Goal: Task Accomplishment & Management: Manage account settings

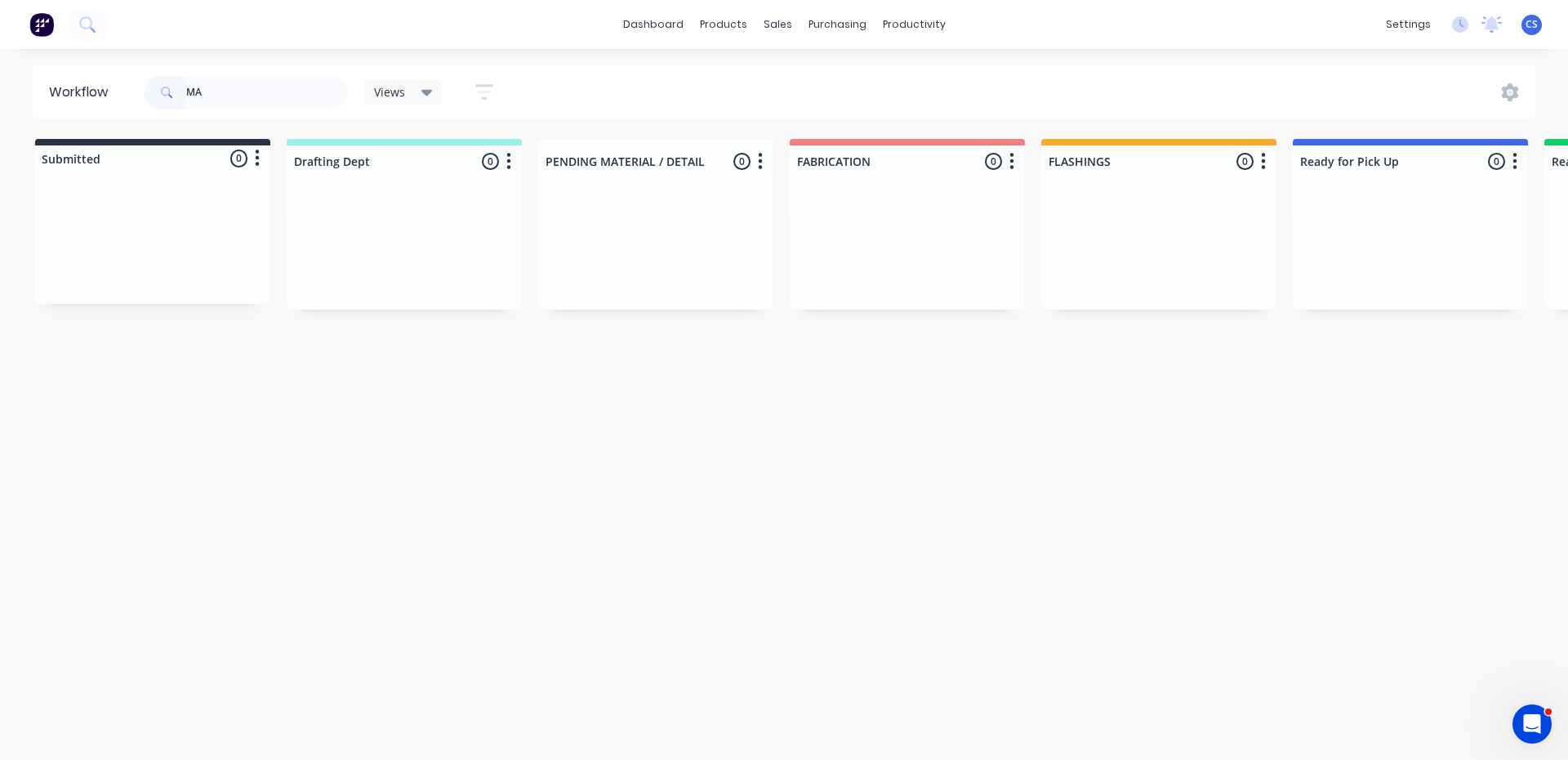
type input "M"
type input "KAYAR"
click at [1359, 289] on p "Req. [DATE]" at bounding box center [1333, 293] width 51 height 15
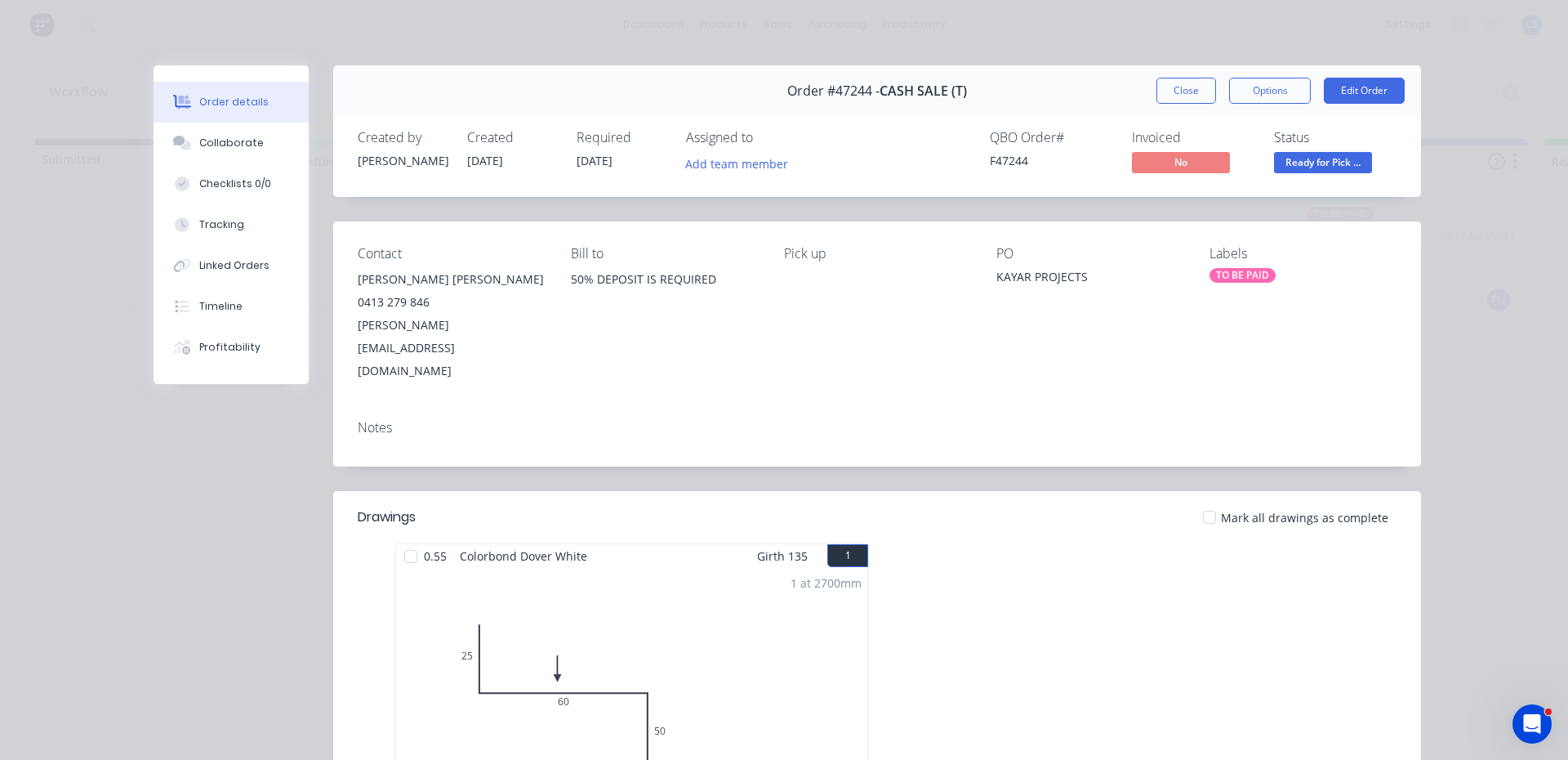
scroll to position [82, 0]
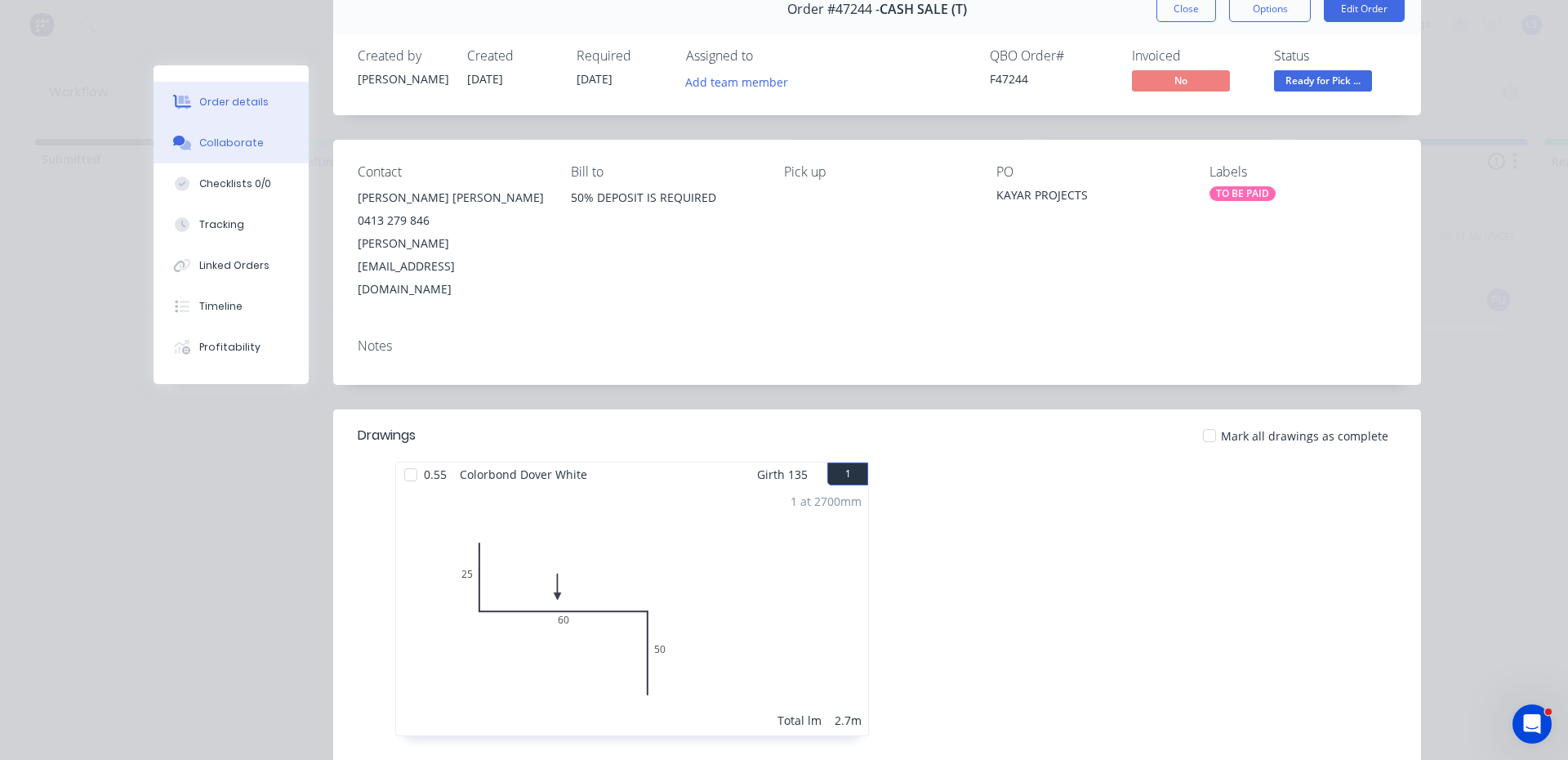
click at [253, 141] on button "Collaborate" at bounding box center [231, 142] width 155 height 40
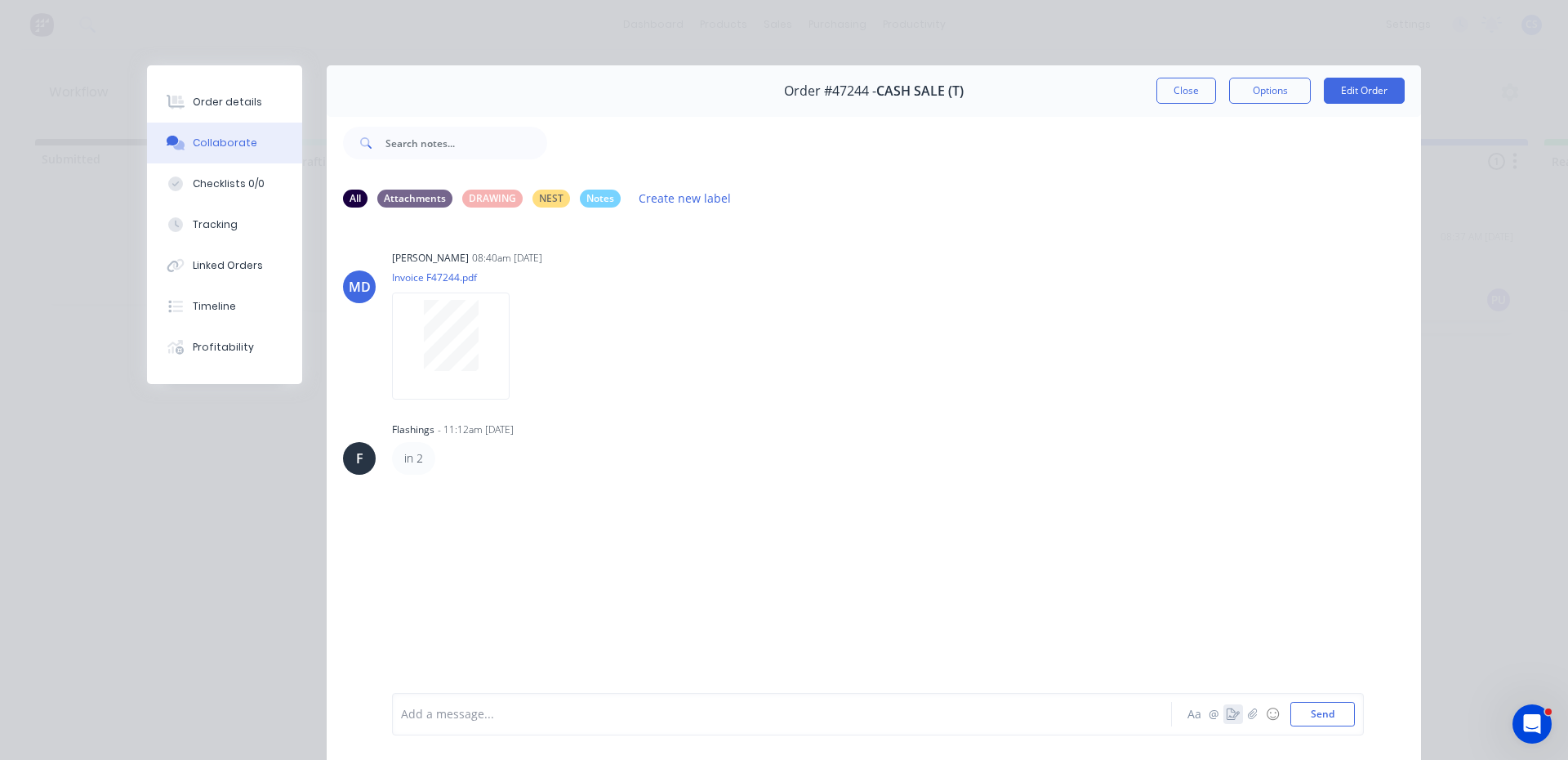
click at [1227, 708] on icon "button" at bounding box center [1233, 713] width 13 height 11
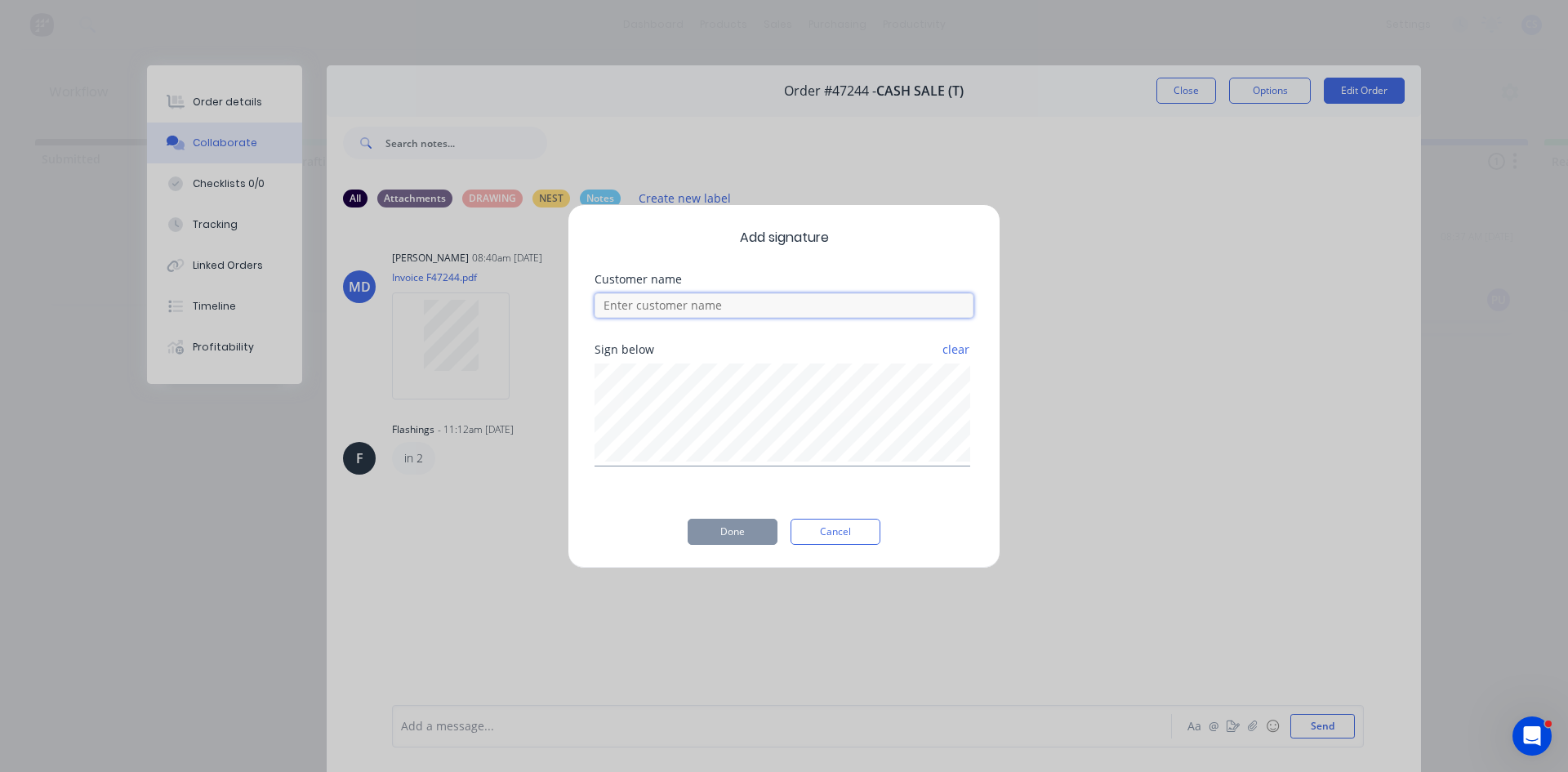
click at [691, 297] on input at bounding box center [784, 305] width 379 height 24
type input "[PERSON_NAME]"
click at [718, 532] on button "Done" at bounding box center [732, 532] width 90 height 26
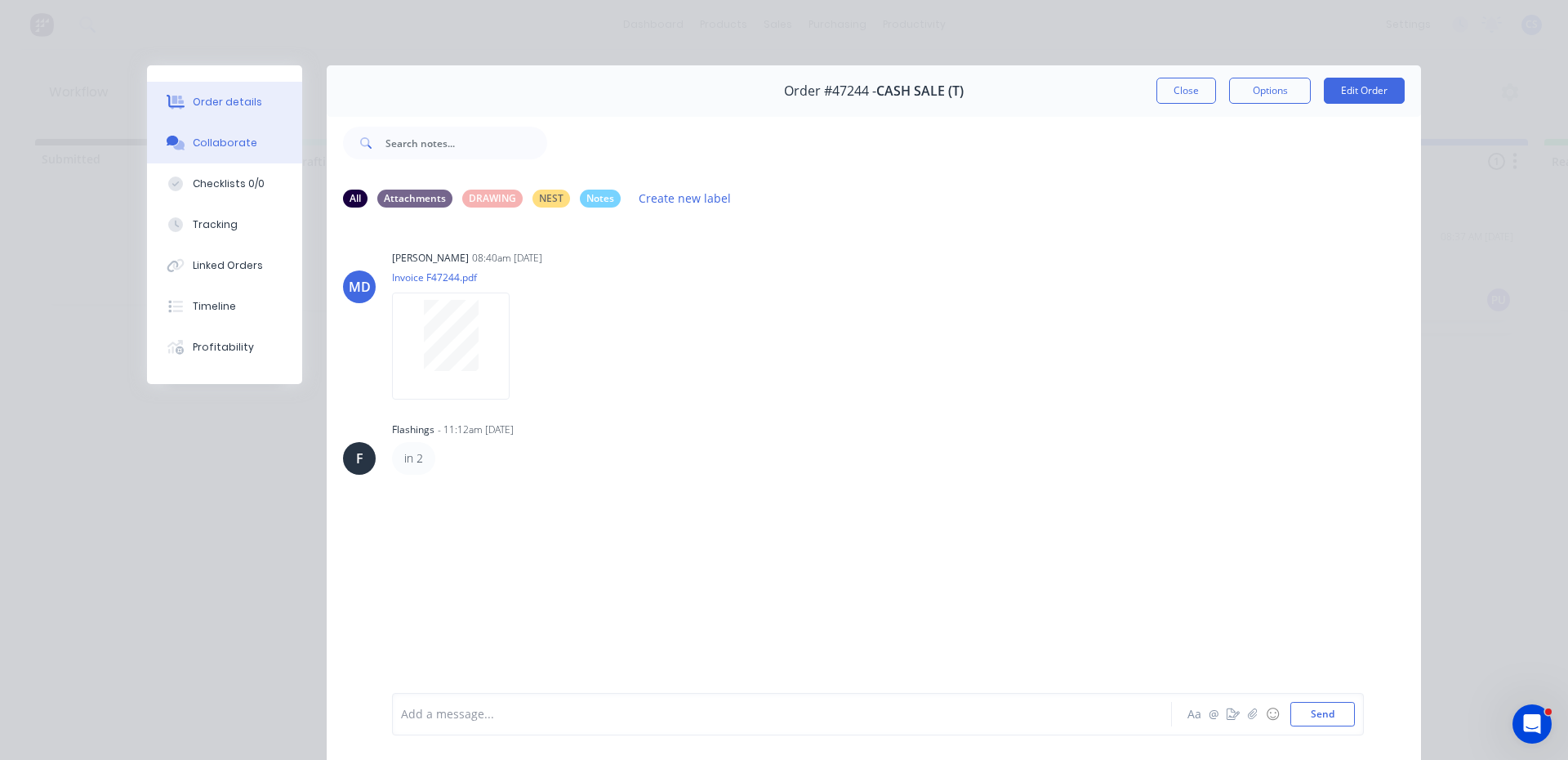
click at [238, 103] on div "Order details" at bounding box center [227, 102] width 70 height 15
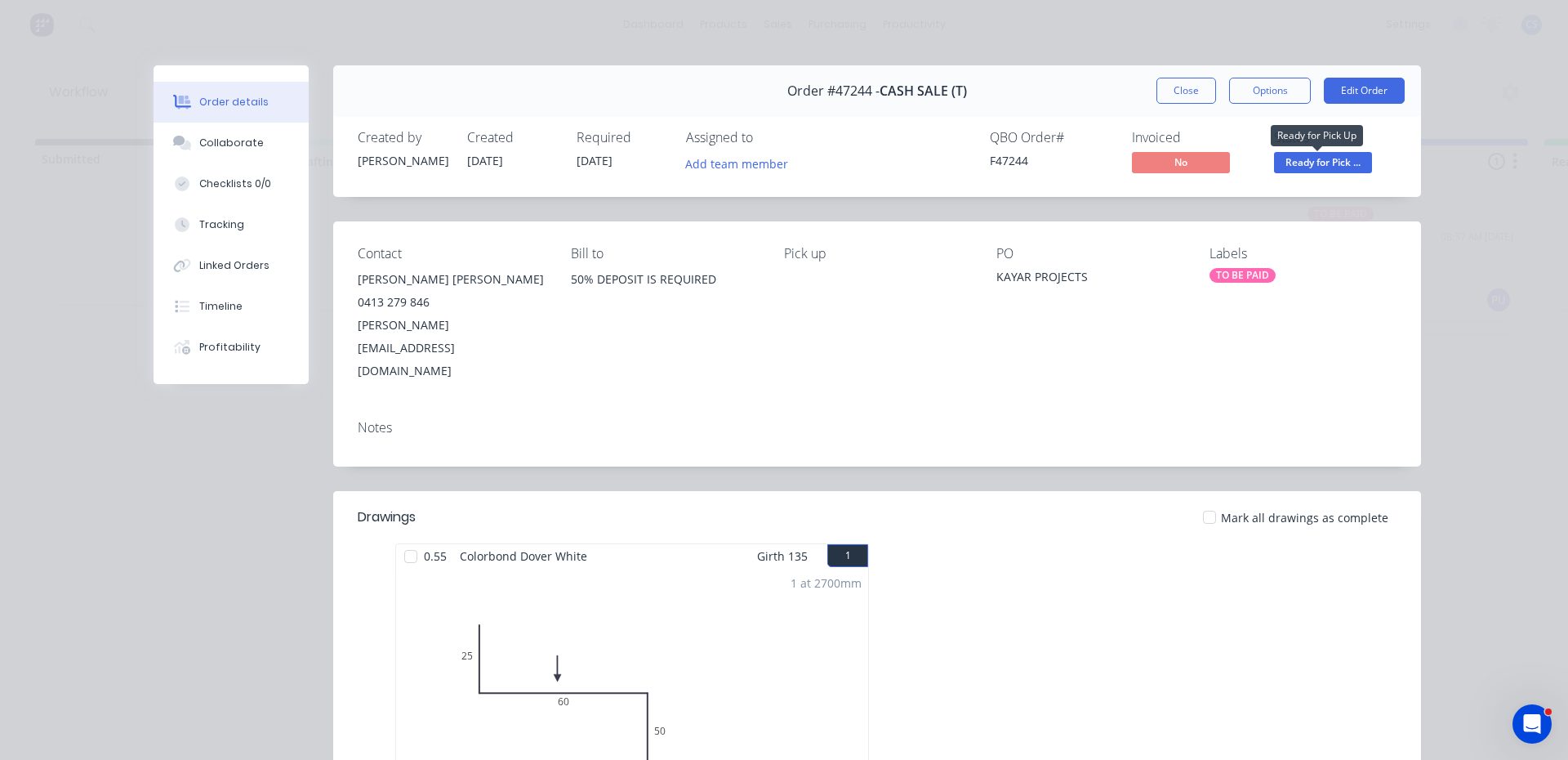
click at [1330, 159] on span "Ready for Pick ..." at bounding box center [1323, 162] width 98 height 21
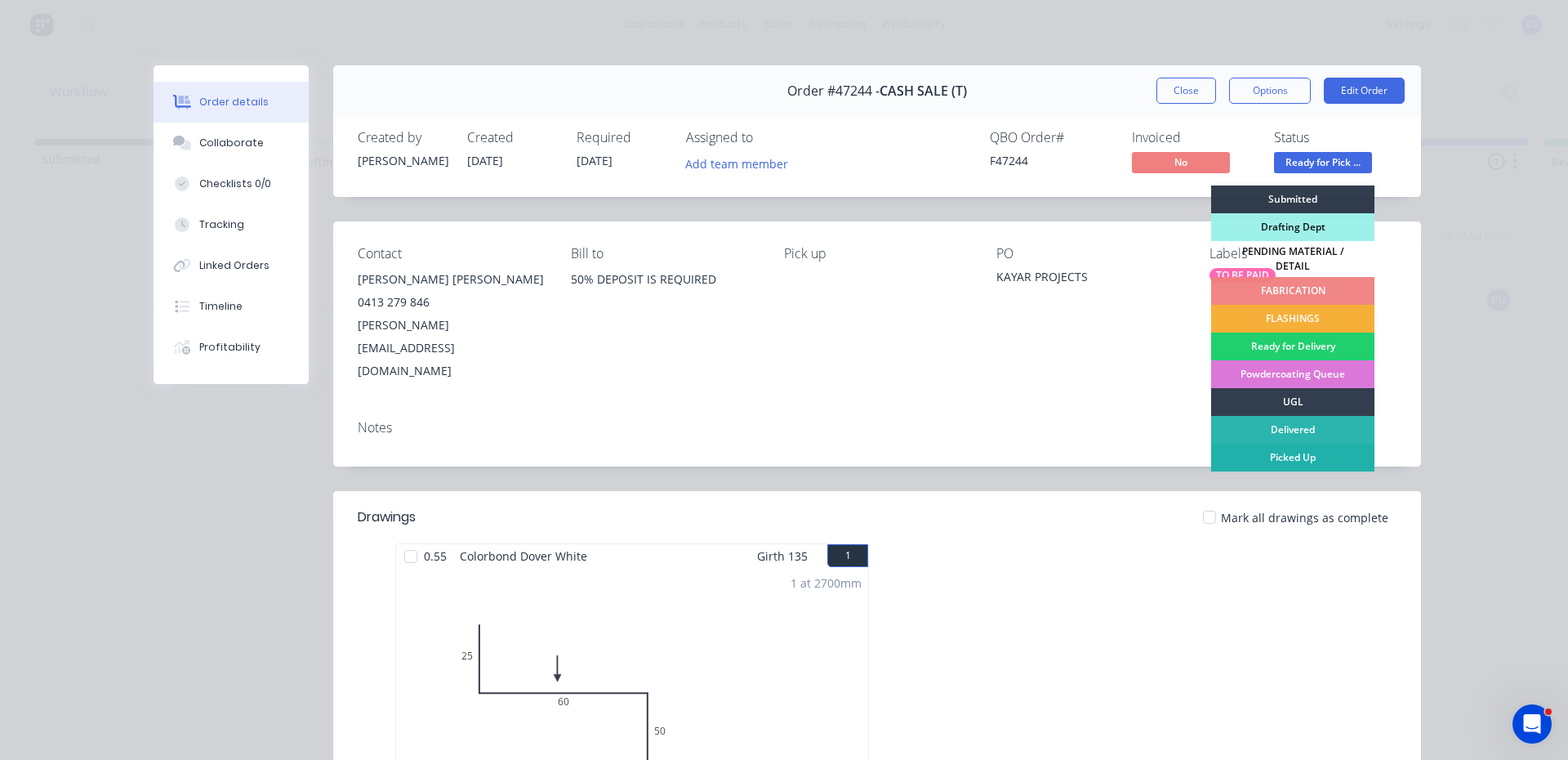
click at [1335, 456] on div "Picked Up" at bounding box center [1293, 458] width 164 height 28
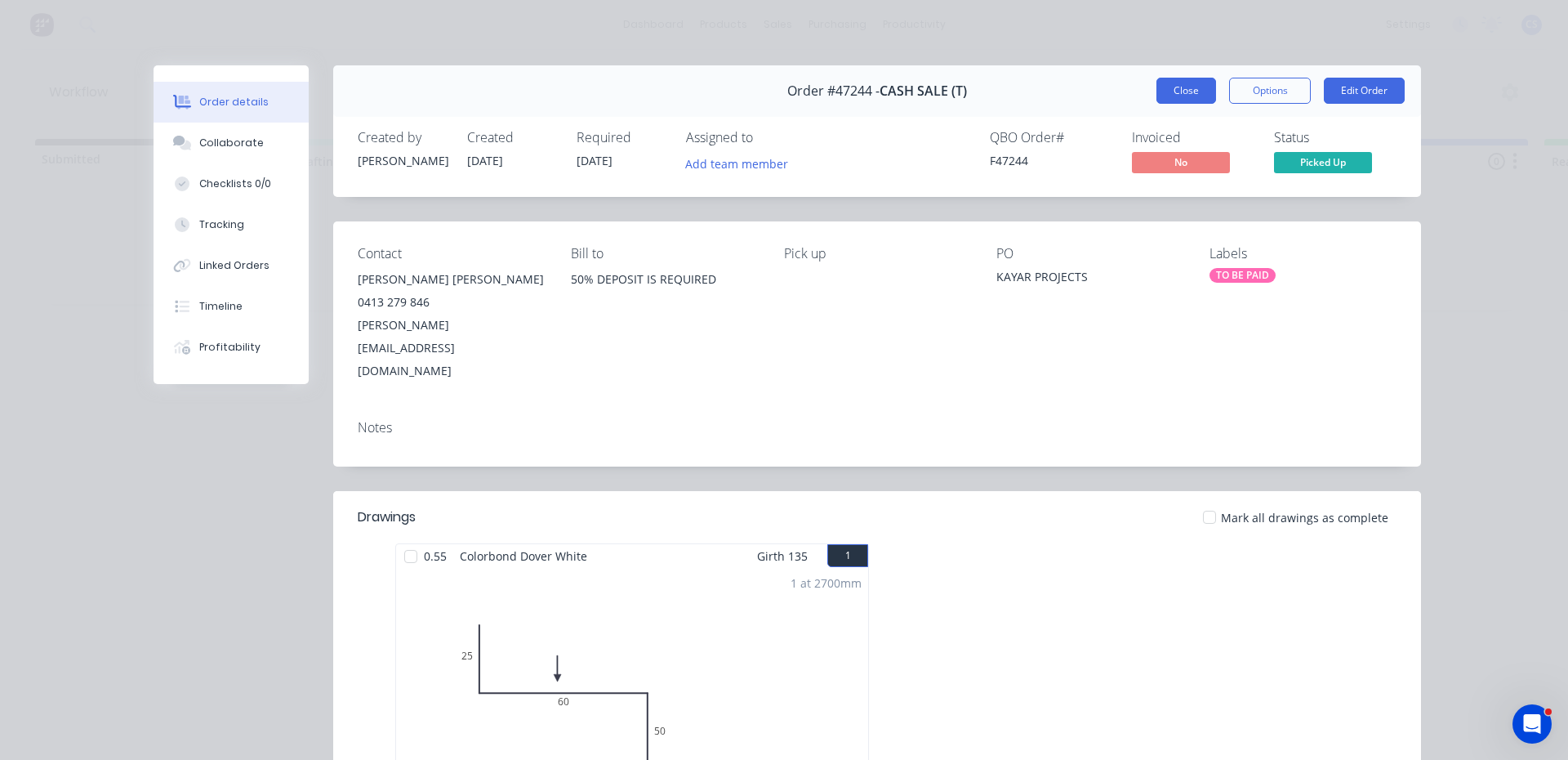
click at [1169, 90] on button "Close" at bounding box center [1186, 90] width 59 height 26
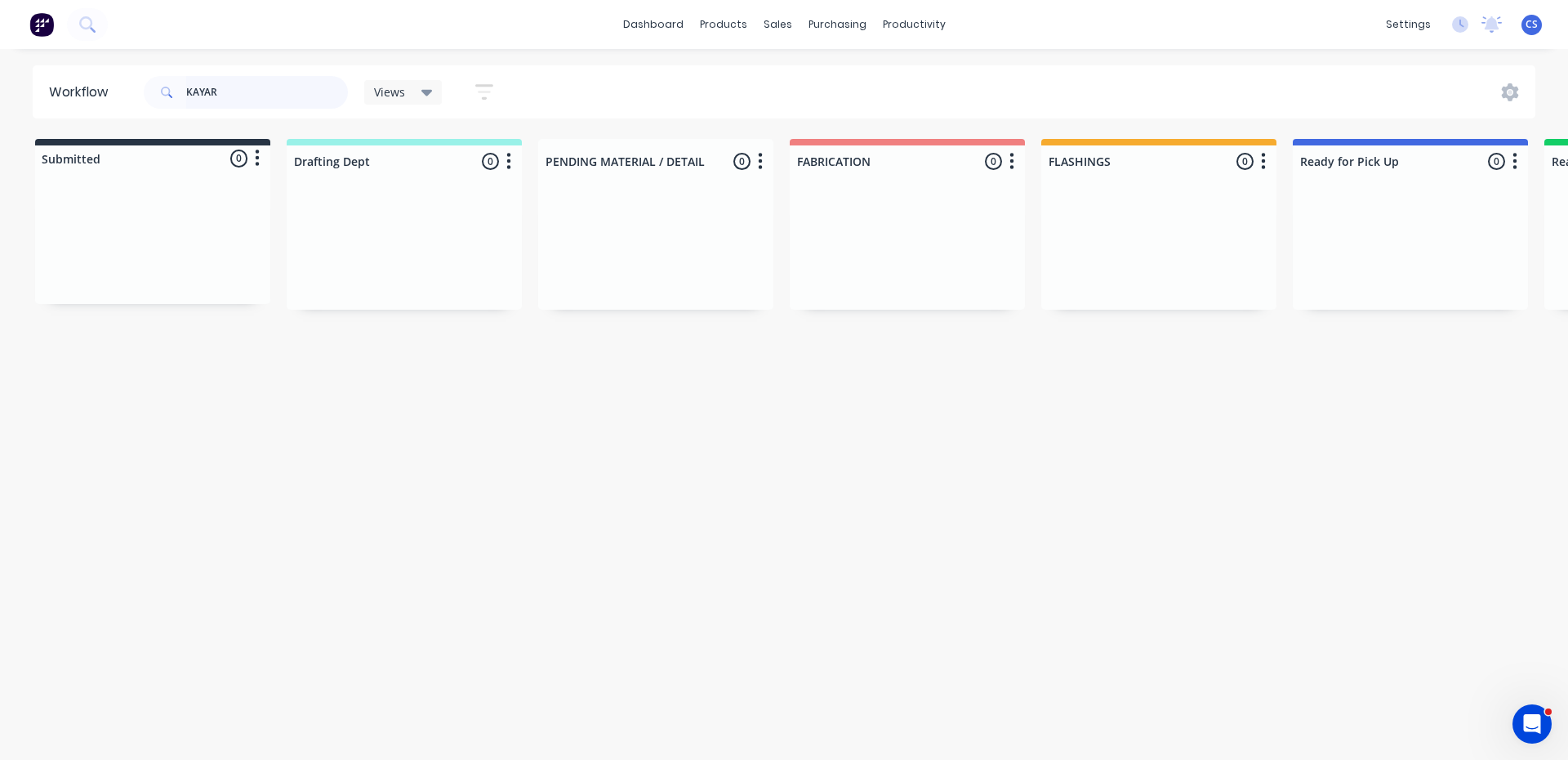
drag, startPoint x: 255, startPoint y: 97, endPoint x: 133, endPoint y: 83, distance: 122.8
click at [133, 83] on header "Workflow KAYAR Views Save new view None (Default) edit [PERSON_NAME] edit Produ…" at bounding box center [784, 92] width 1503 height 53
type input "ROOFMA"
click at [1431, 259] on div "Order #47455 08:55 AM [DATE] ROOFMATE METAL ROOFING SERVICES PTY LTD PO #TORONT…" at bounding box center [1410, 255] width 219 height 111
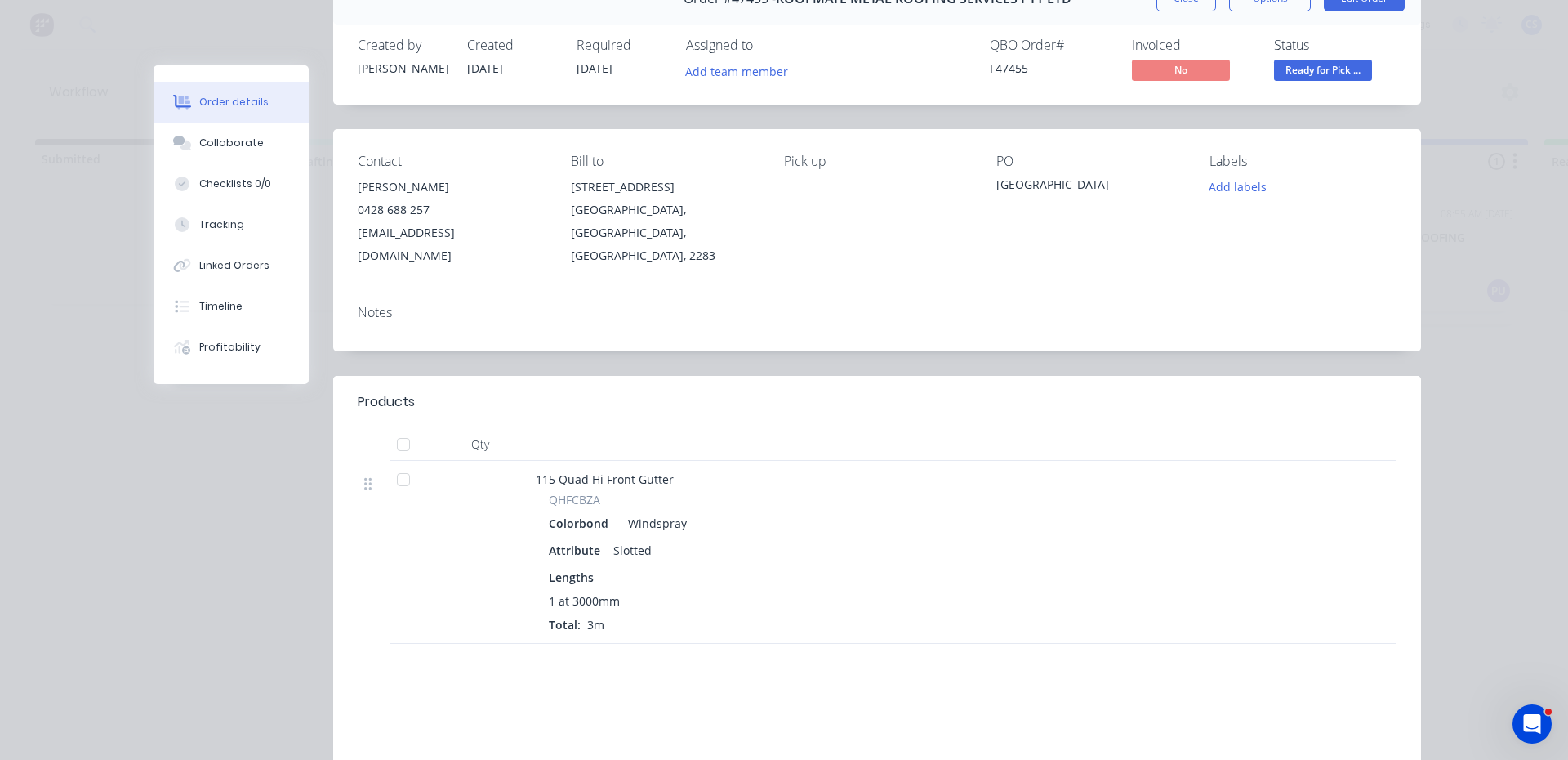
scroll to position [164, 0]
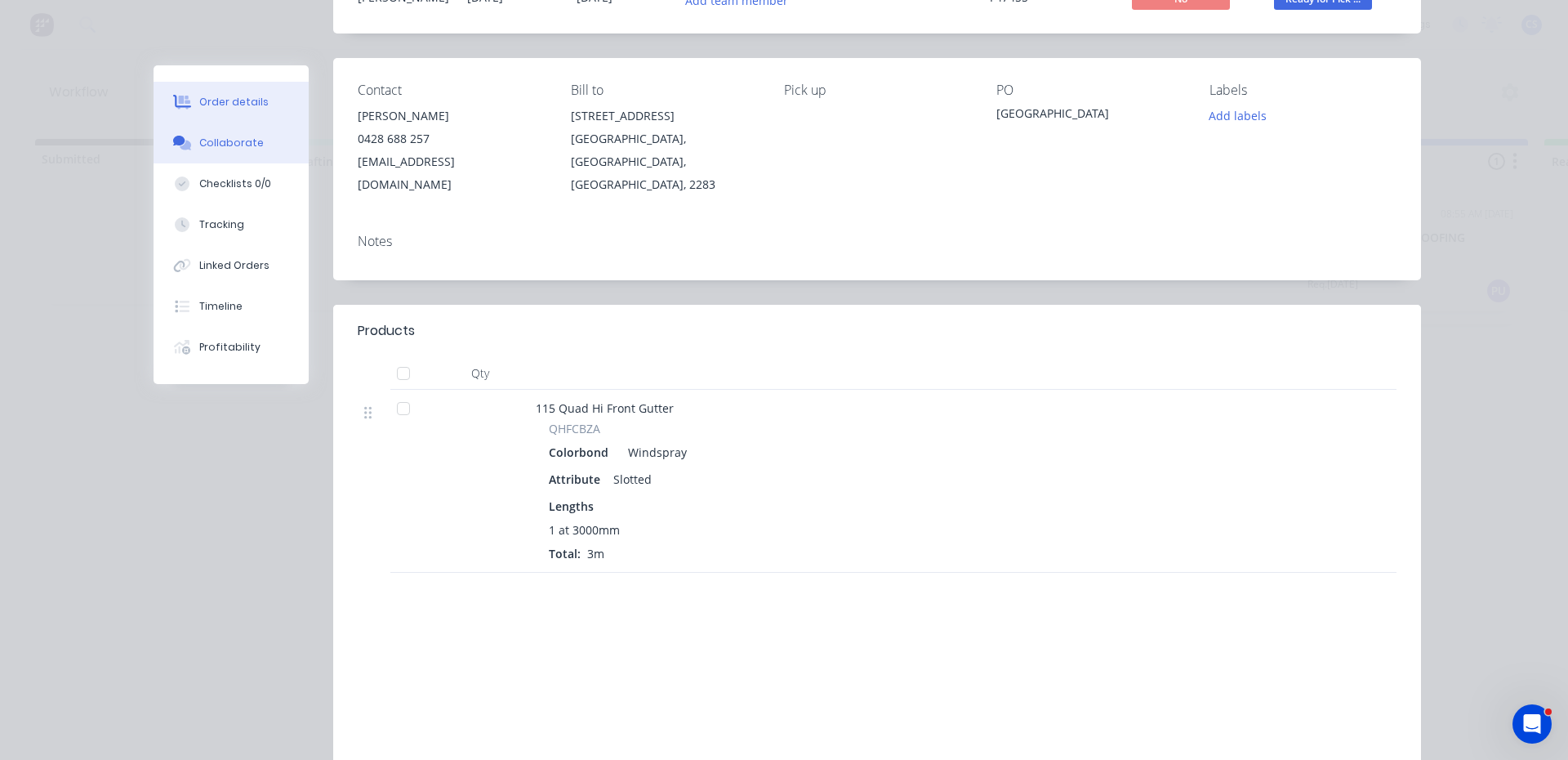
click at [232, 145] on div "Collaborate" at bounding box center [231, 142] width 65 height 15
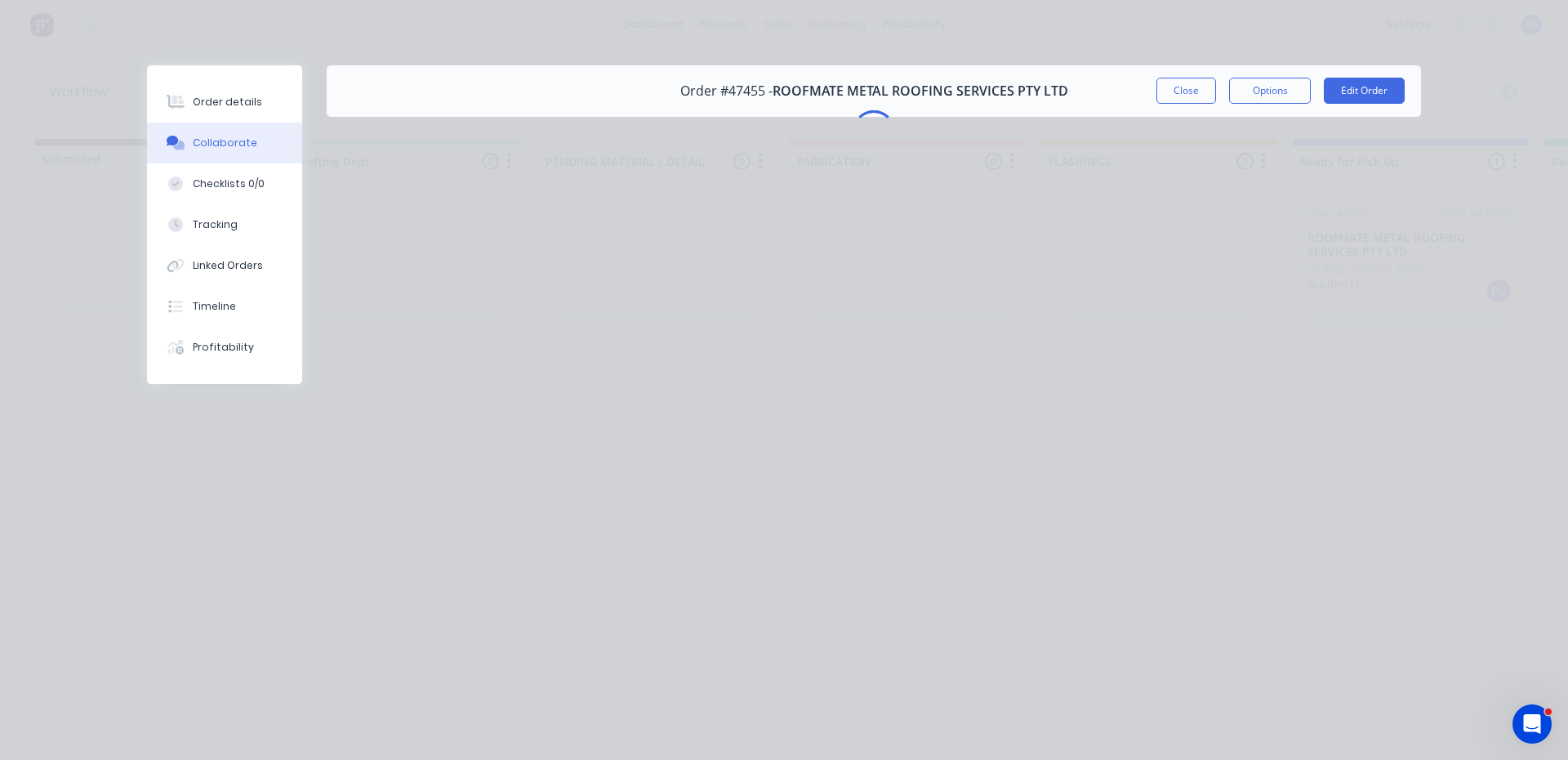
scroll to position [0, 0]
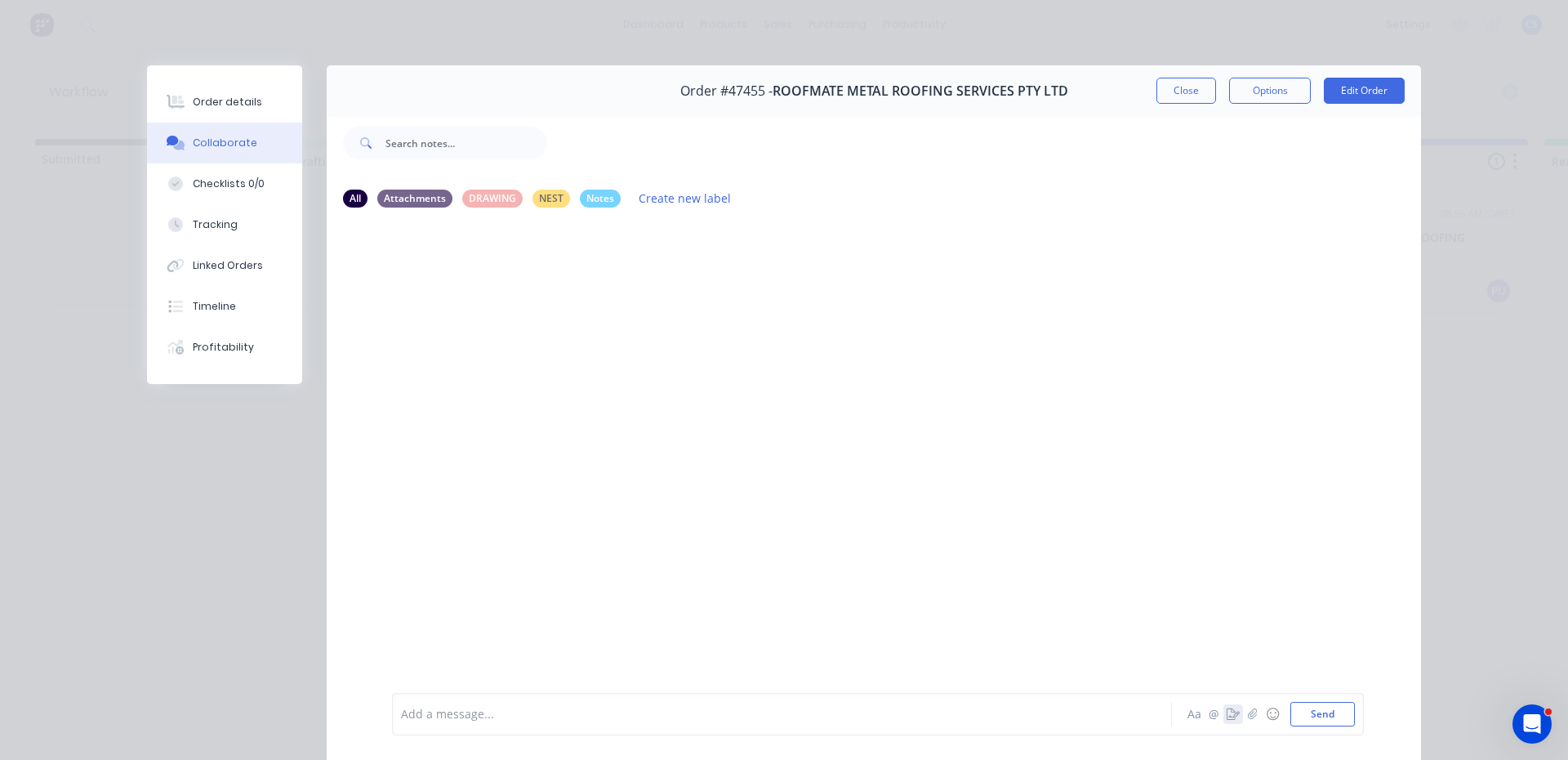
click at [1227, 708] on icon "button" at bounding box center [1233, 713] width 13 height 11
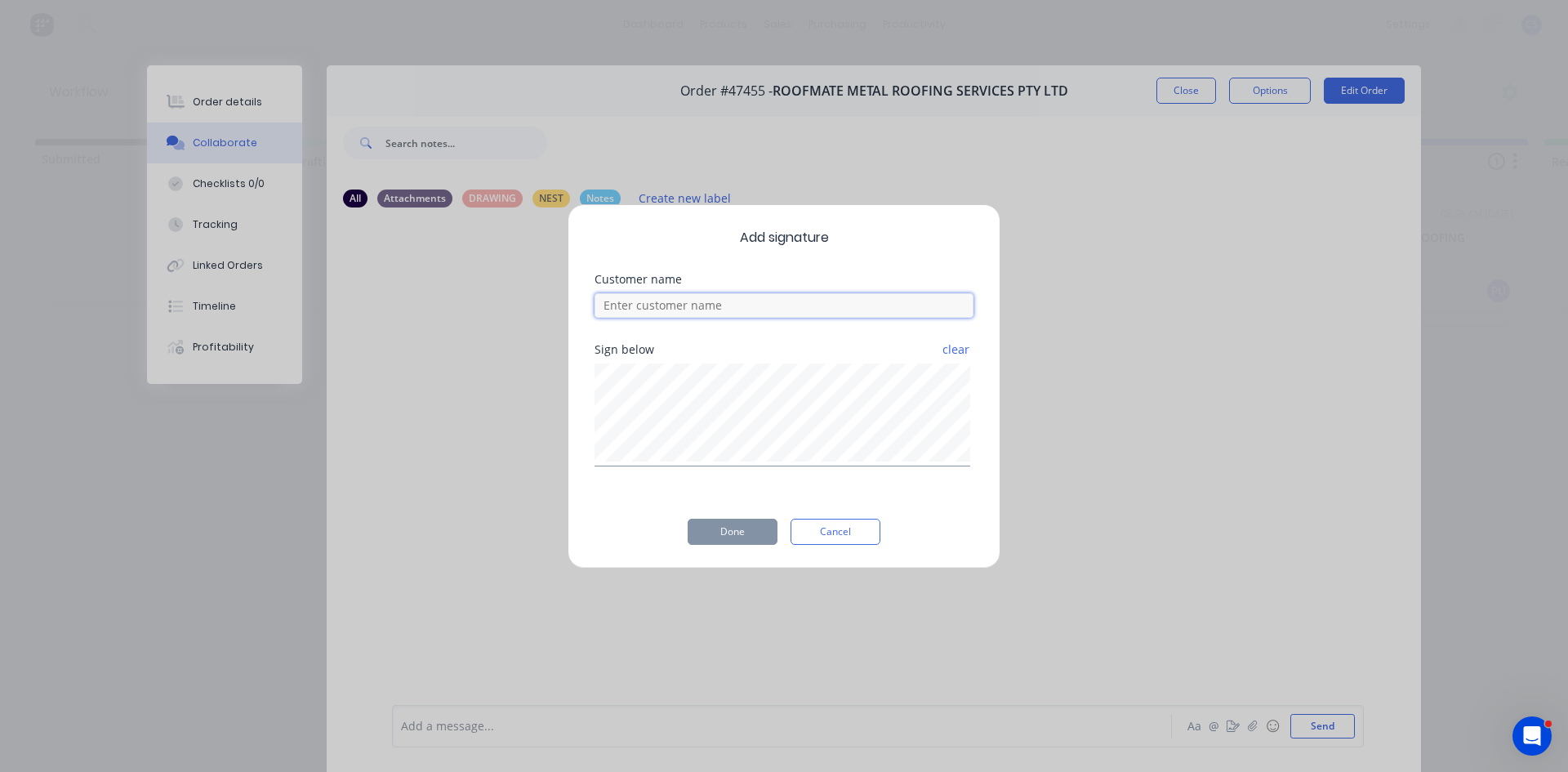
click at [746, 302] on input at bounding box center [784, 305] width 379 height 24
type input "[PERSON_NAME]"
click at [734, 526] on button "Done" at bounding box center [732, 532] width 90 height 26
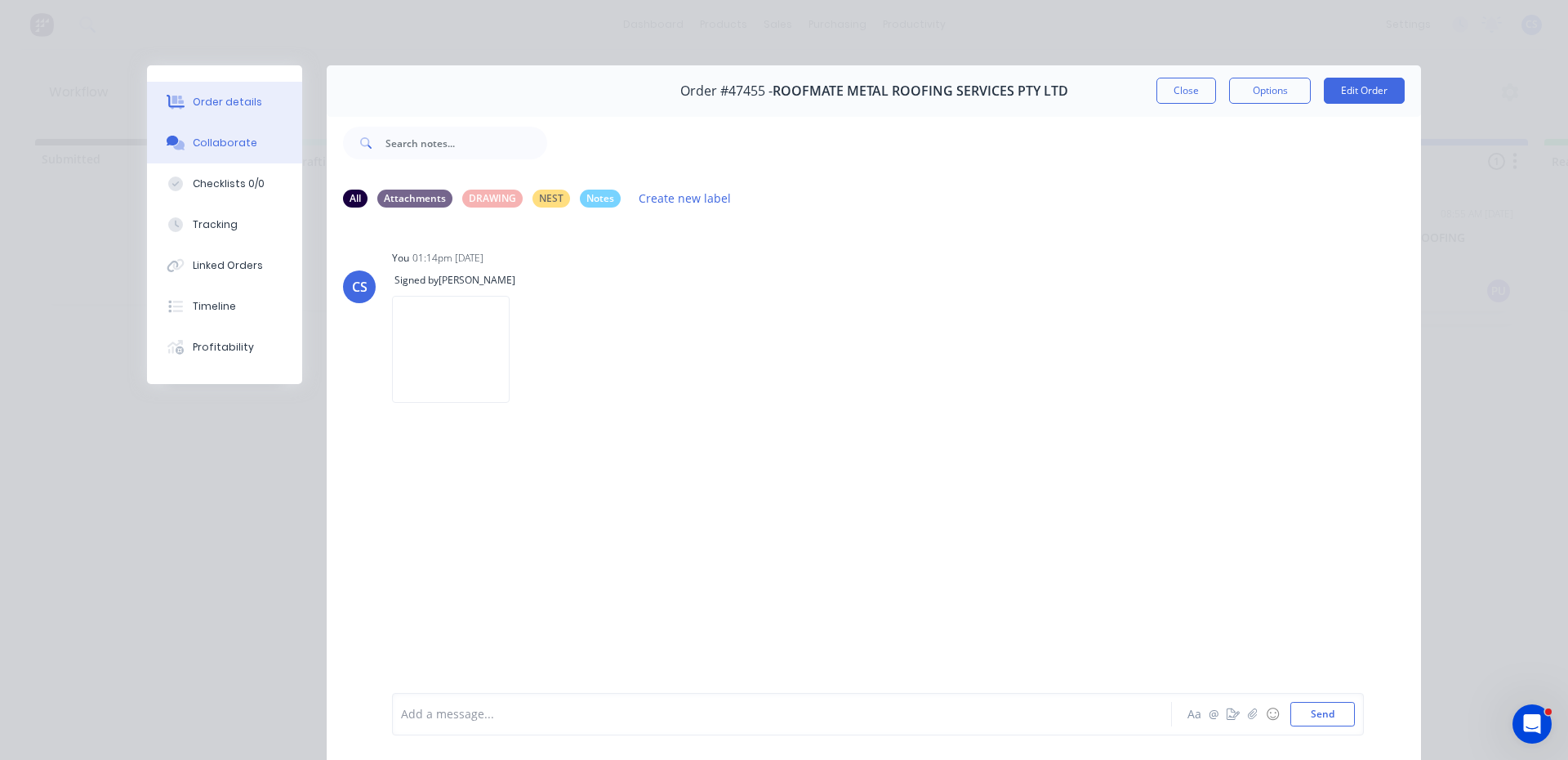
click at [203, 100] on div "Order details" at bounding box center [227, 102] width 70 height 15
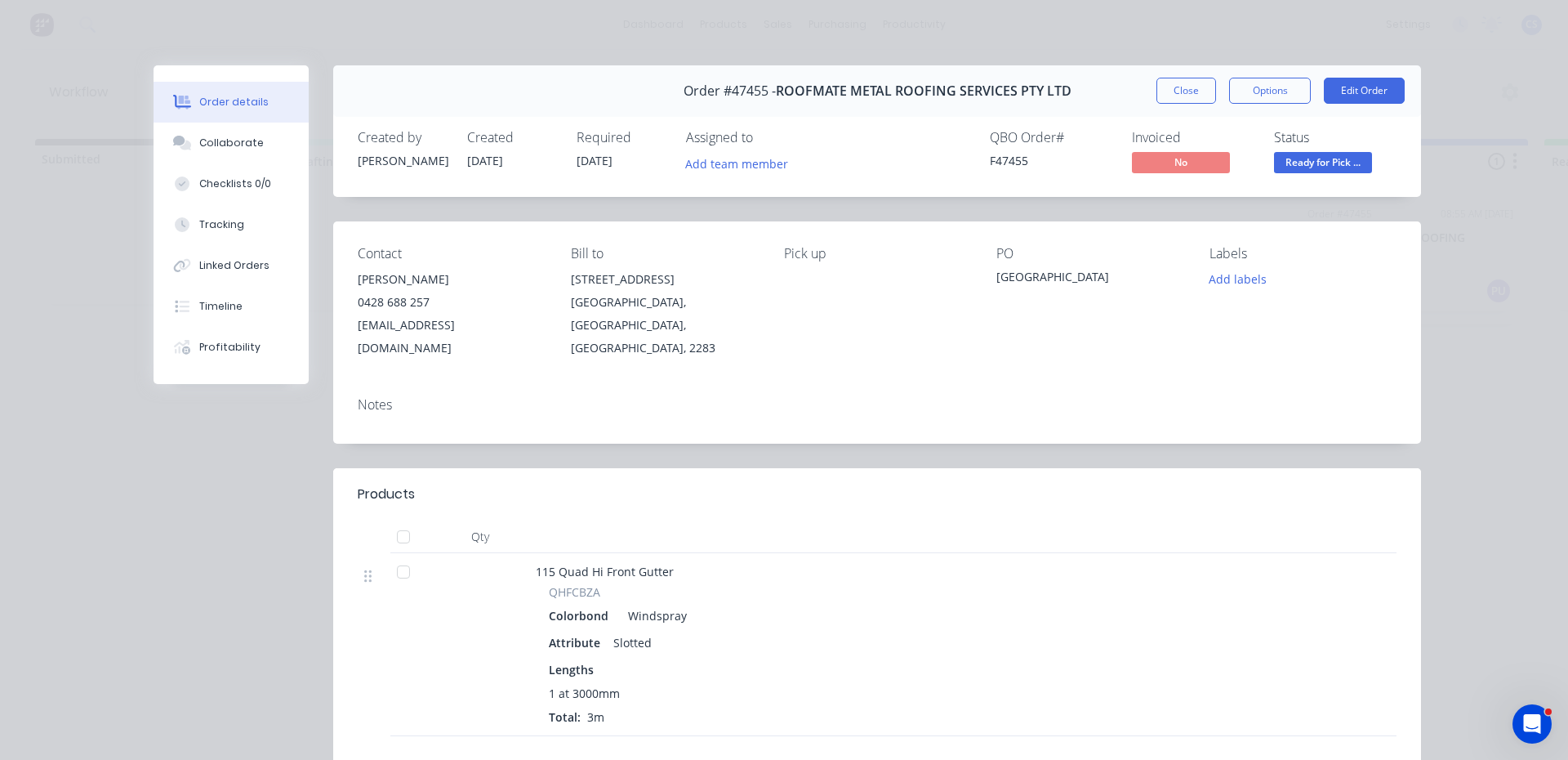
click at [1311, 163] on span "Ready for Pick ..." at bounding box center [1323, 162] width 98 height 21
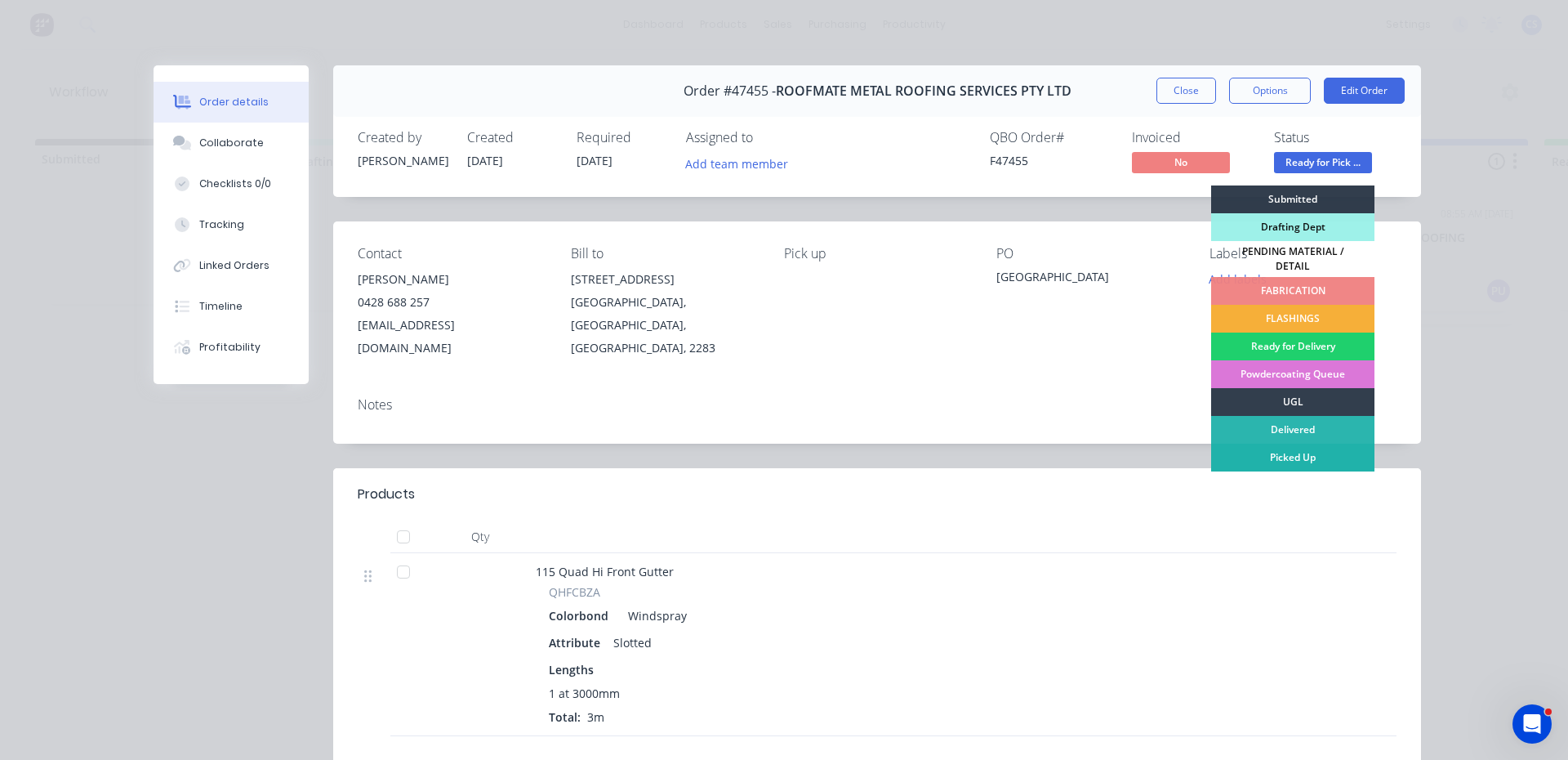
click at [1287, 444] on div "Picked Up" at bounding box center [1293, 458] width 164 height 28
